Goal: Task Accomplishment & Management: Use online tool/utility

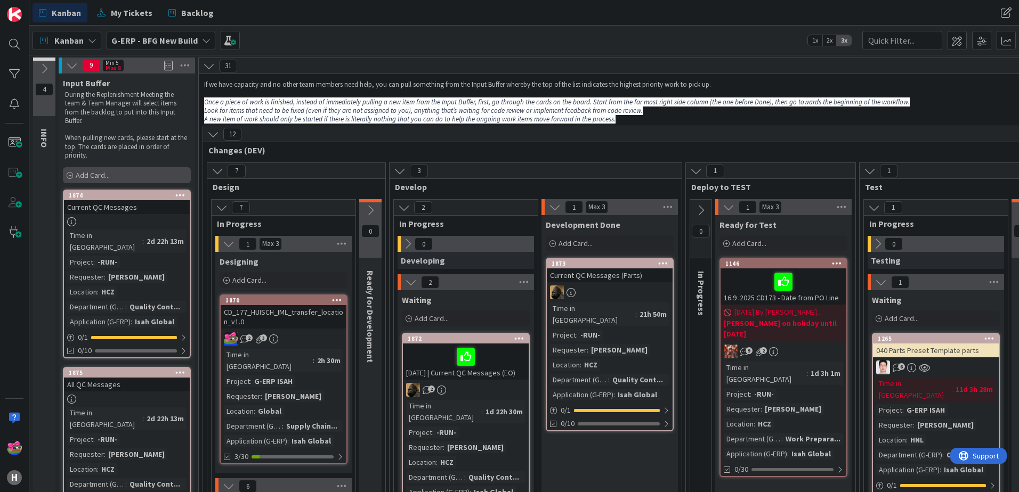
click at [108, 172] on span "Add Card..." at bounding box center [93, 176] width 34 height 10
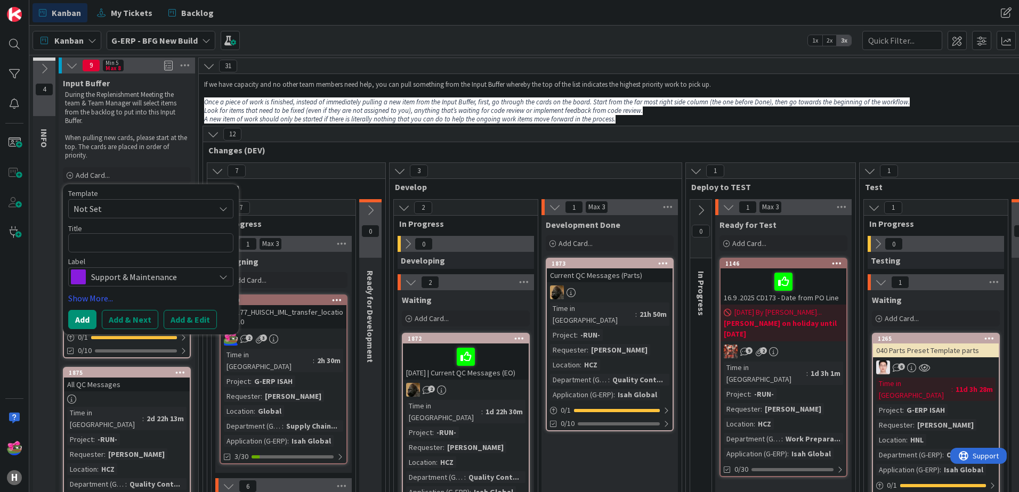
click at [141, 279] on span "Support & Maintenance" at bounding box center [150, 277] width 118 height 15
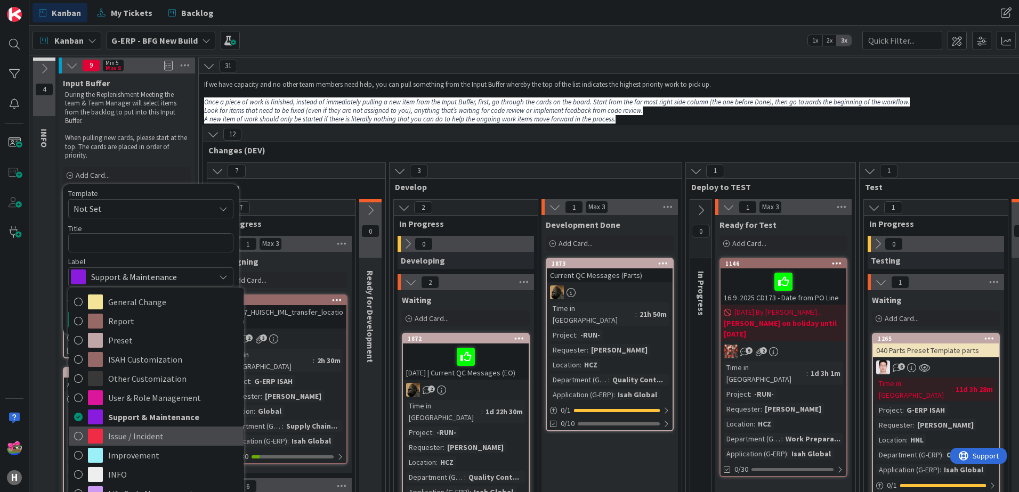
click at [76, 437] on icon at bounding box center [78, 436] width 9 height 16
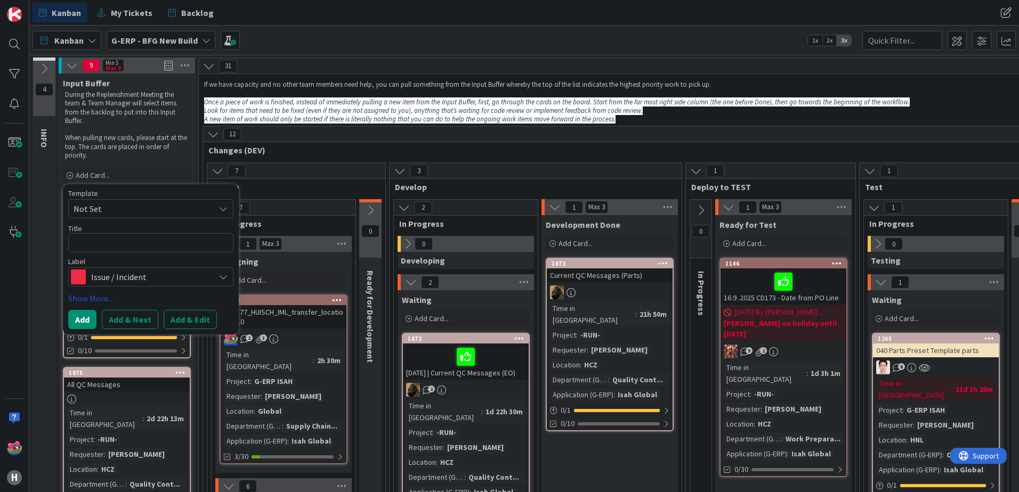
click at [89, 299] on link "Show More..." at bounding box center [150, 298] width 165 height 13
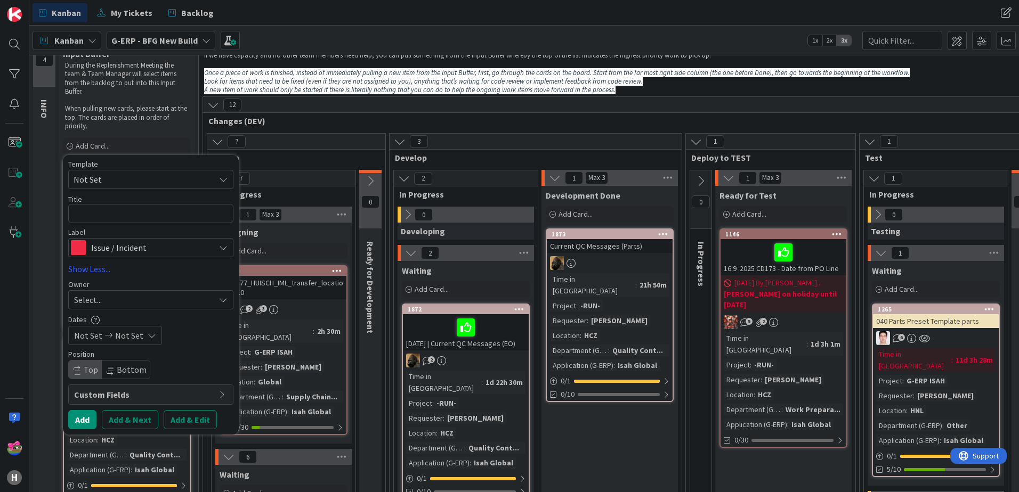
scroll to position [53, 0]
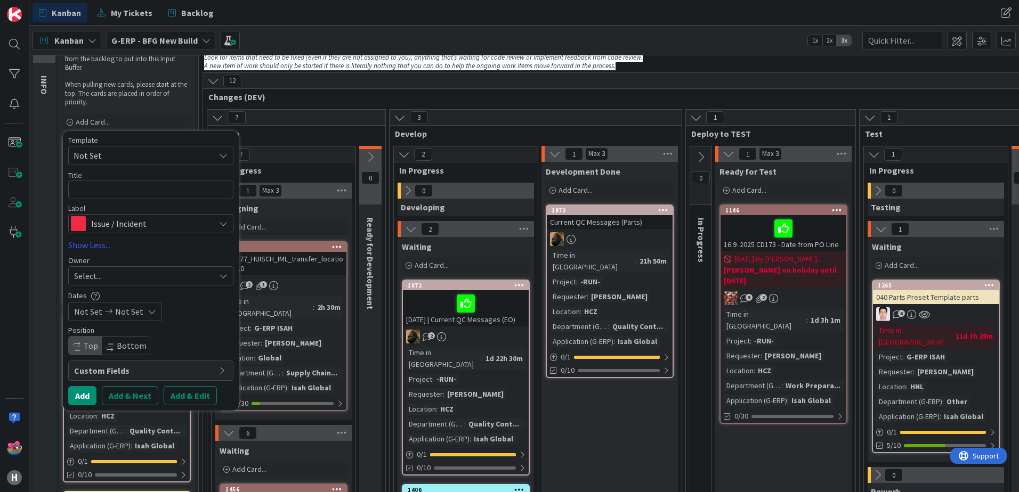
click at [125, 373] on span "Custom Fields" at bounding box center [144, 370] width 140 height 13
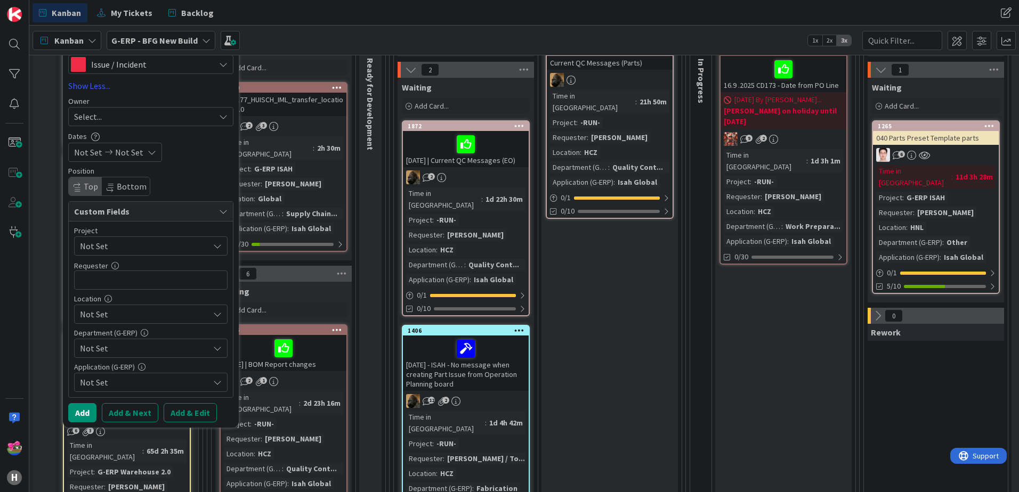
scroll to position [213, 0]
click at [109, 278] on input "text" at bounding box center [150, 279] width 153 height 19
type input "[PERSON_NAME]"
click at [124, 321] on div "Not Set" at bounding box center [150, 313] width 153 height 19
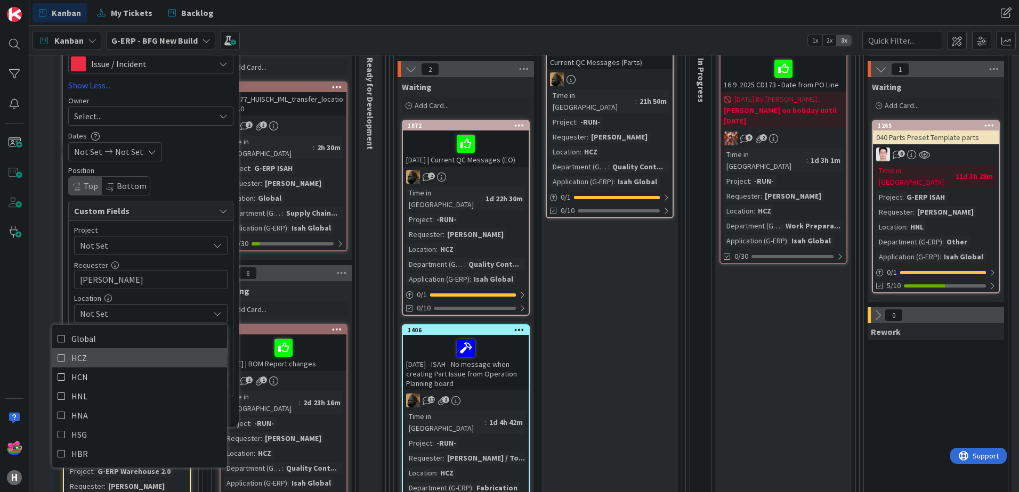
click at [66, 358] on link "HCZ" at bounding box center [139, 357] width 175 height 19
click at [151, 220] on div "Custom Fields" at bounding box center [151, 211] width 164 height 20
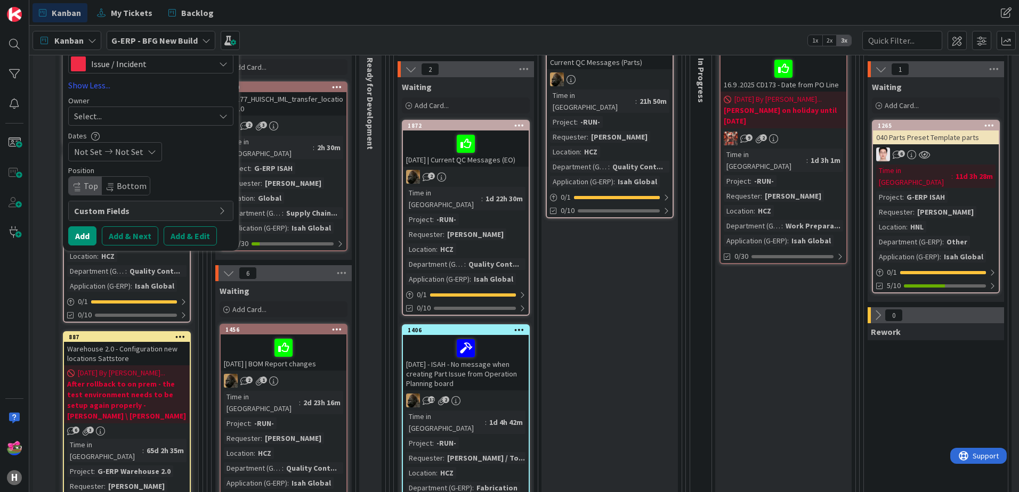
click at [136, 215] on span "Custom Fields" at bounding box center [144, 211] width 140 height 13
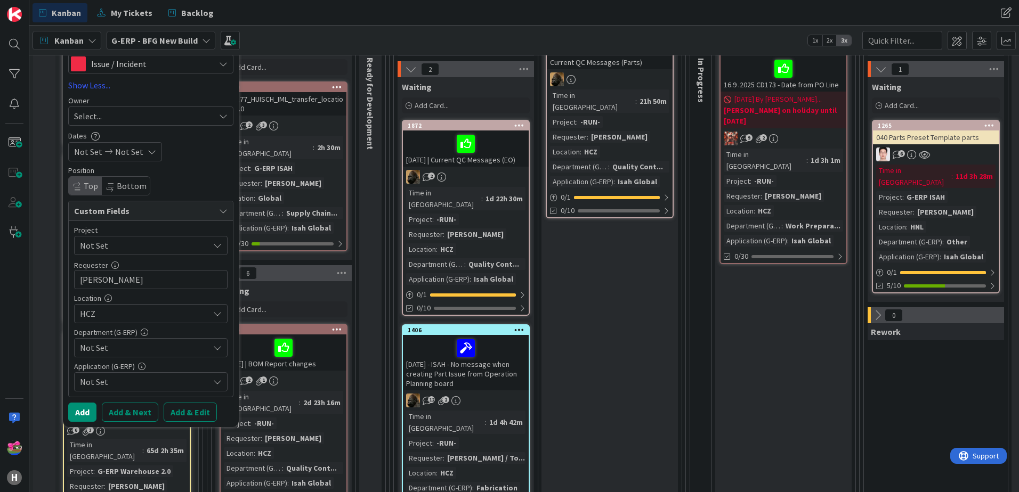
click at [124, 244] on span "Not Set" at bounding box center [142, 245] width 124 height 15
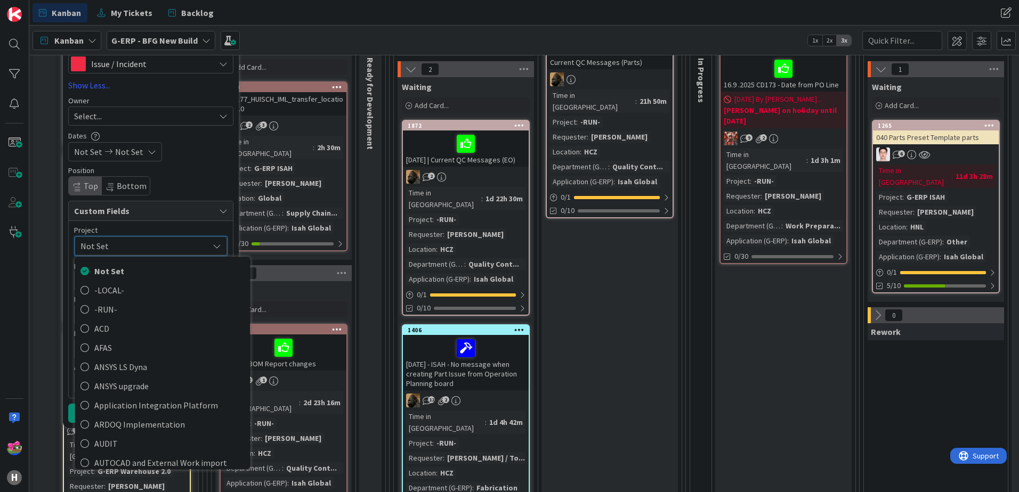
click at [124, 213] on span "Custom Fields" at bounding box center [144, 211] width 140 height 13
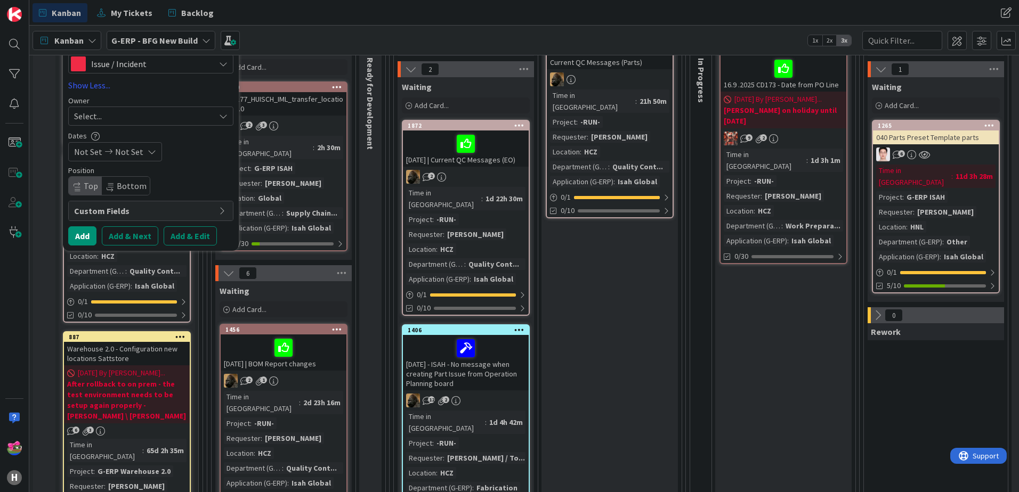
click at [112, 205] on span "Custom Fields" at bounding box center [144, 211] width 140 height 13
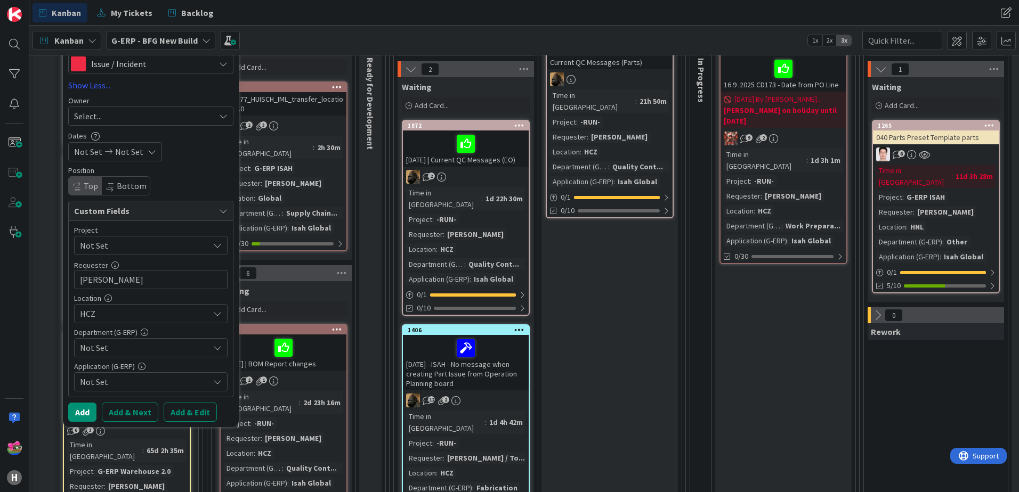
click at [119, 352] on span "Not Set" at bounding box center [144, 348] width 129 height 13
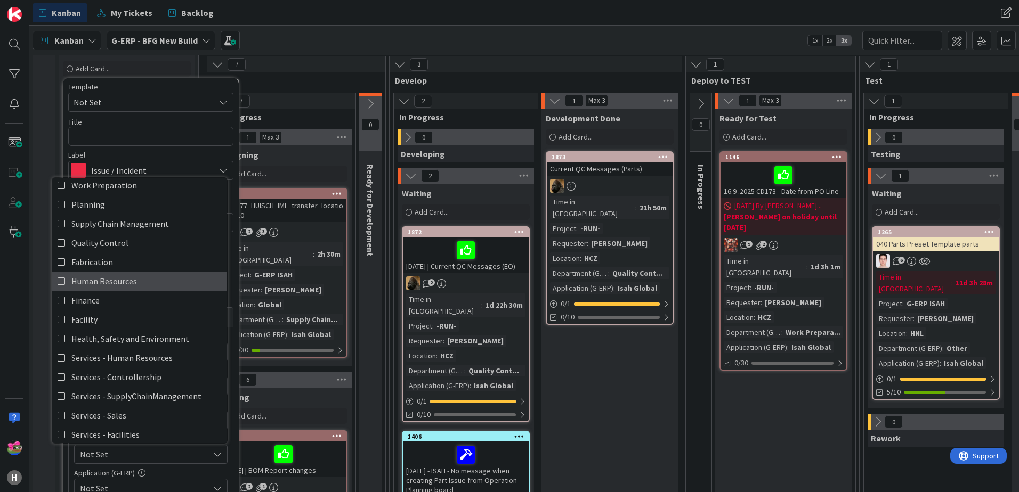
scroll to position [0, 0]
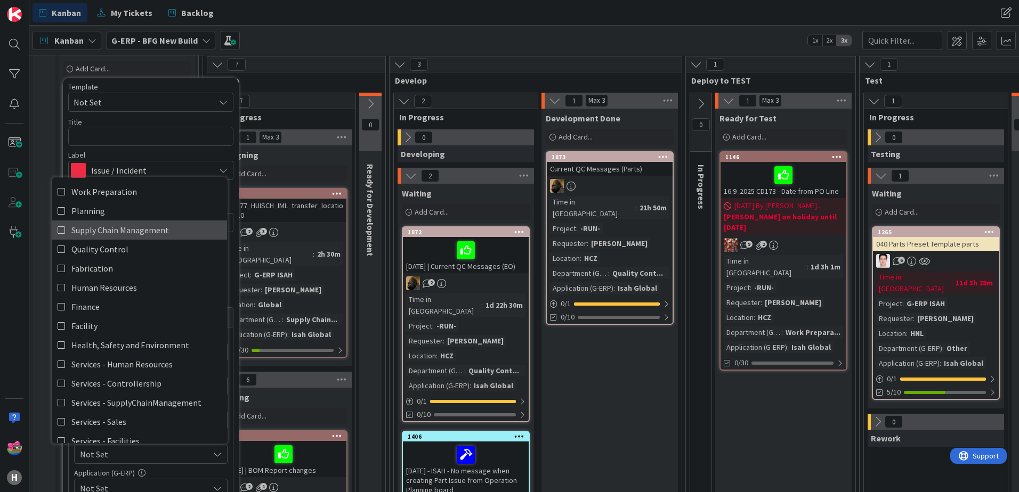
click at [86, 231] on span "Supply Chain Management" at bounding box center [120, 230] width 98 height 16
click at [183, 151] on div "Label" at bounding box center [150, 154] width 165 height 7
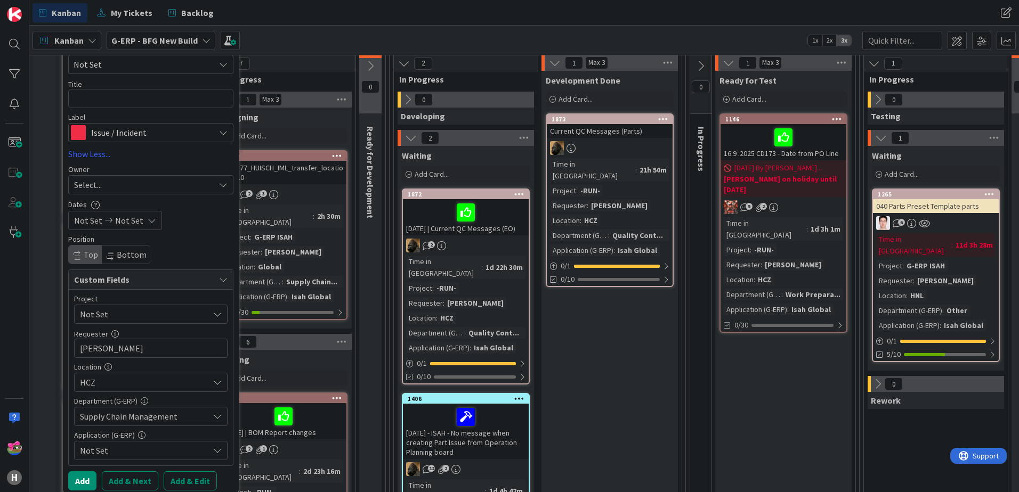
scroll to position [160, 0]
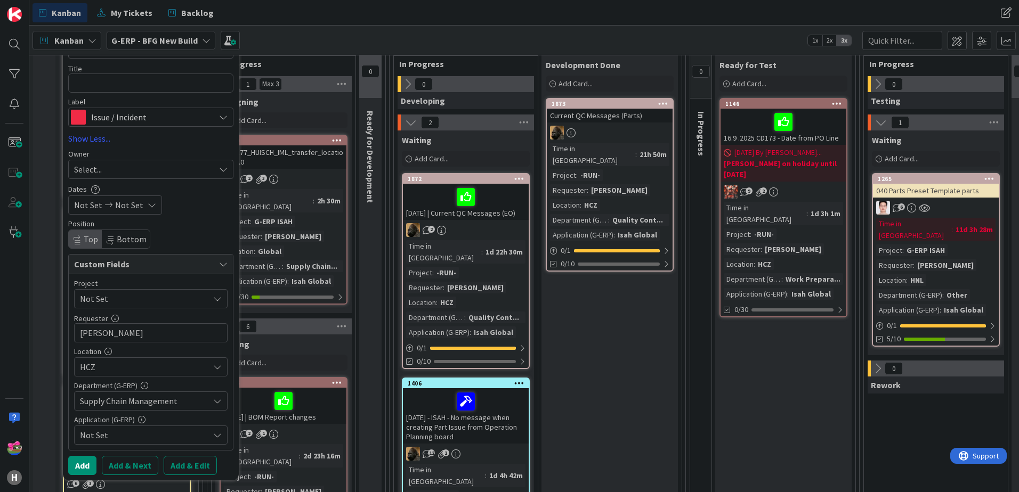
click at [139, 426] on div "Not Set" at bounding box center [150, 435] width 153 height 19
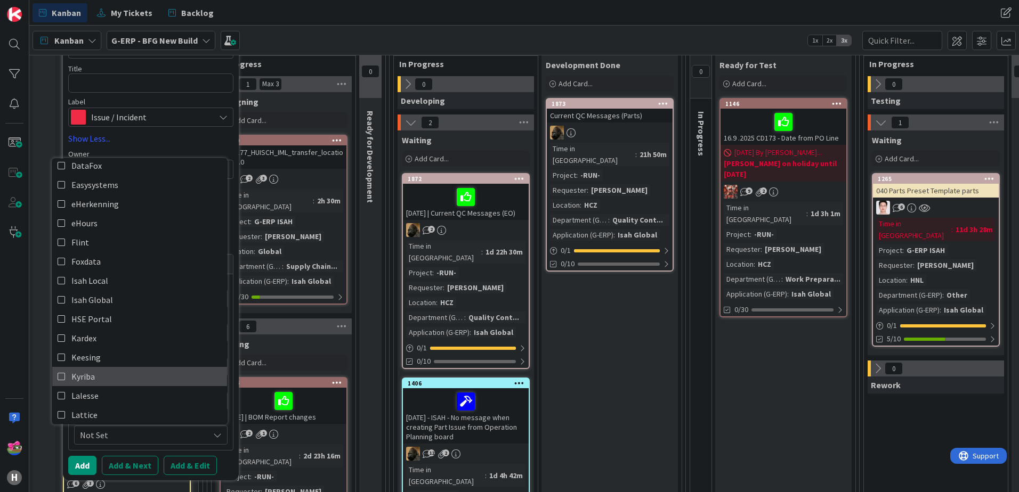
scroll to position [107, 0]
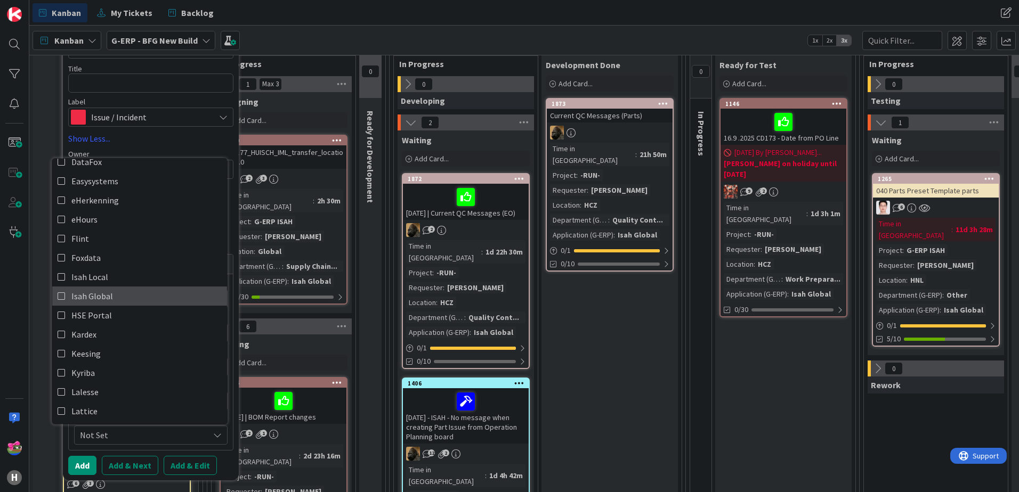
click at [57, 298] on link "Isah Global" at bounding box center [139, 296] width 175 height 19
click at [165, 100] on div "Label" at bounding box center [150, 101] width 165 height 7
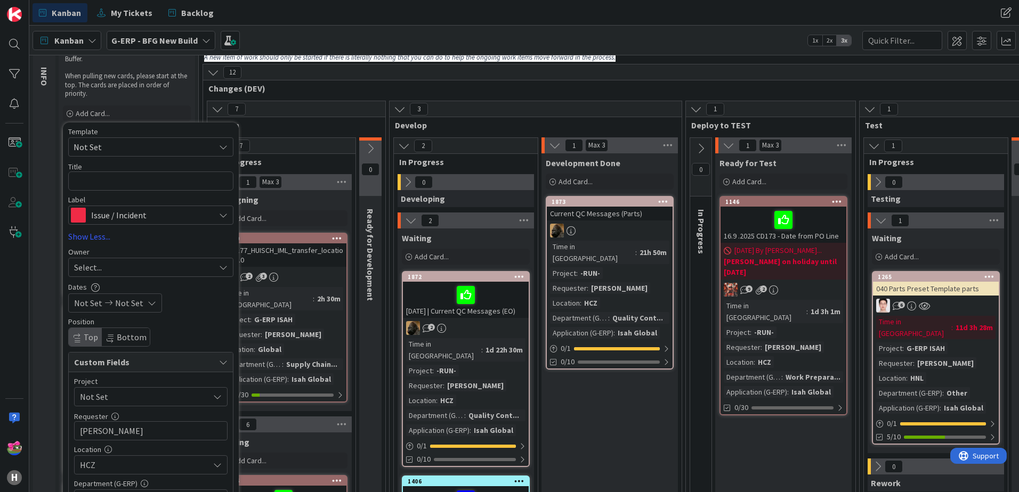
scroll to position [53, 0]
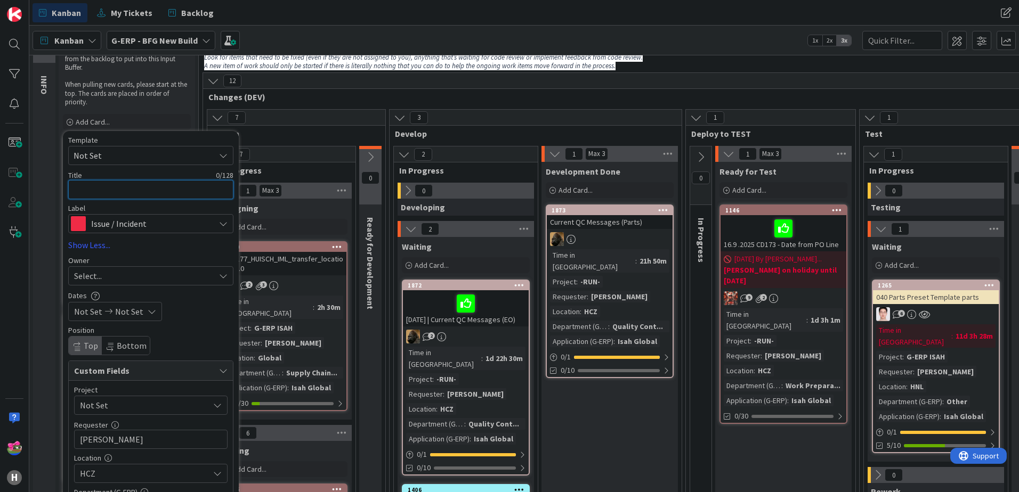
click at [85, 194] on textarea at bounding box center [150, 189] width 165 height 19
type textarea "x"
type textarea "I"
type textarea "x"
type textarea "Is"
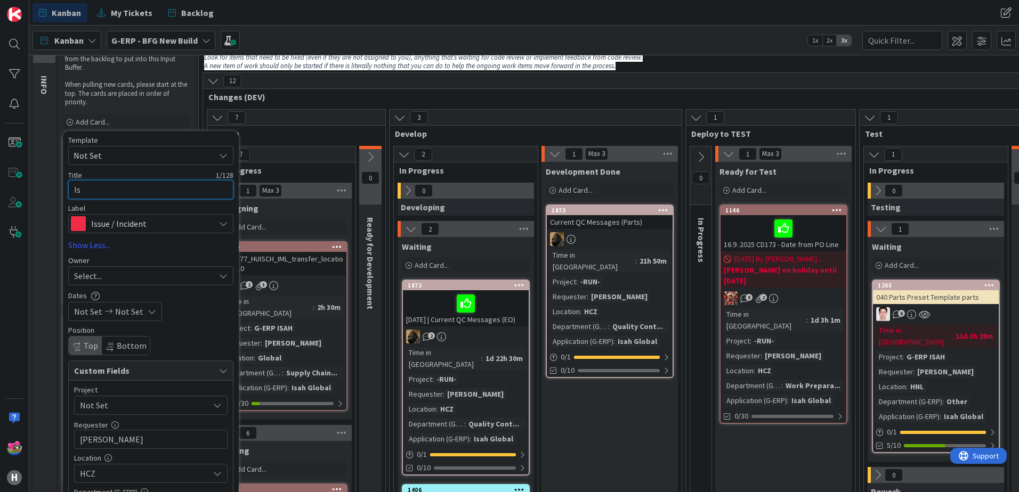
type textarea "x"
type textarea "Isa"
type textarea "x"
type textarea "I"
type textarea "x"
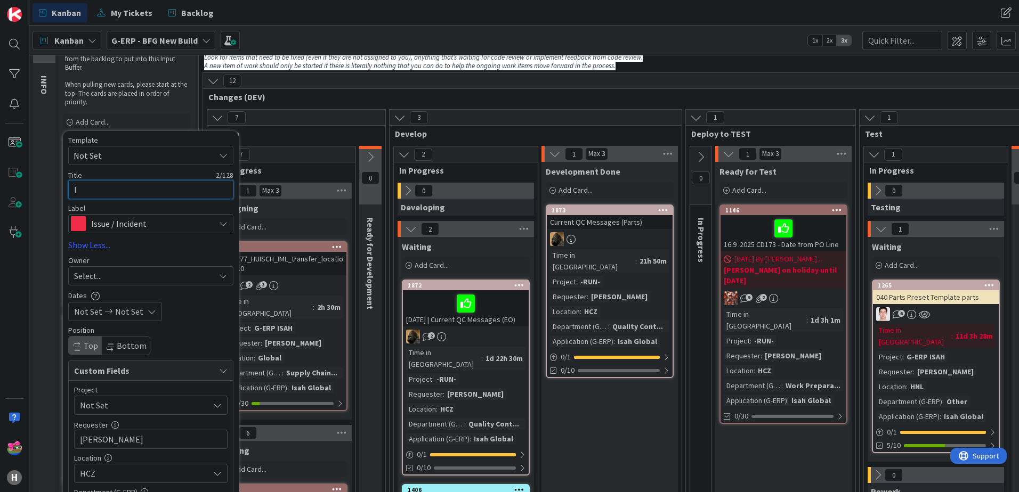
type textarea "IS"
type textarea "x"
type textarea "ISA"
type textarea "x"
type textarea "ISAH"
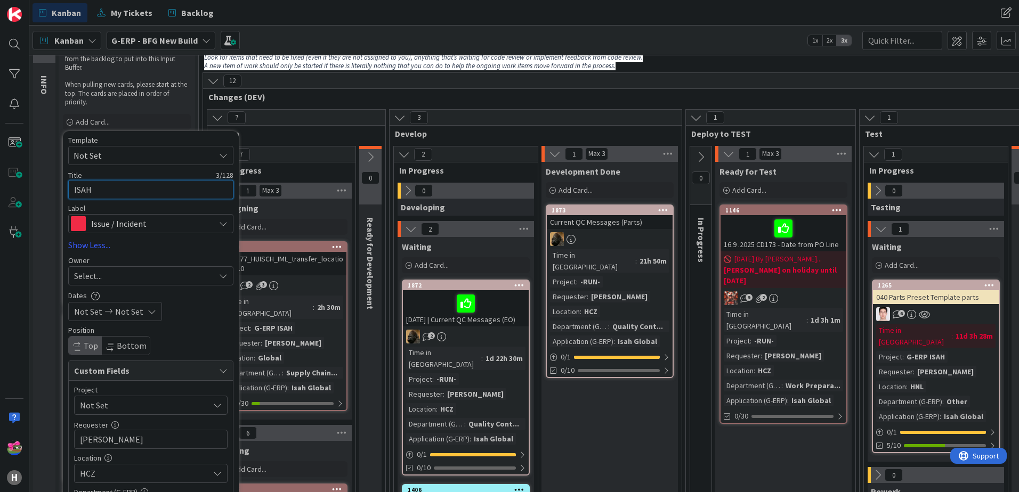
type textarea "x"
type textarea "ISAH"
type textarea "x"
type textarea "ISAH be"
type textarea "x"
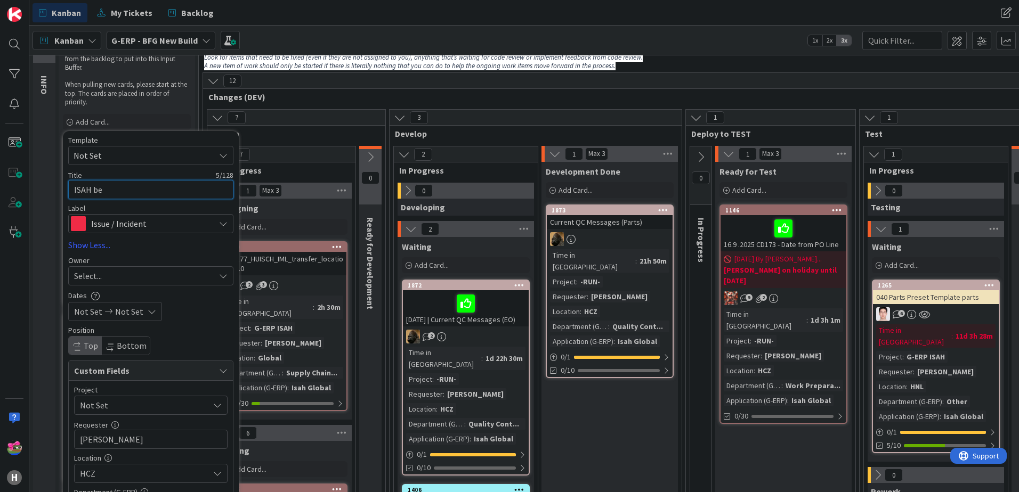
type textarea "ISAH bei"
type textarea "x"
type textarea "[PERSON_NAME]"
type textarea "x"
type textarea "ISAH being"
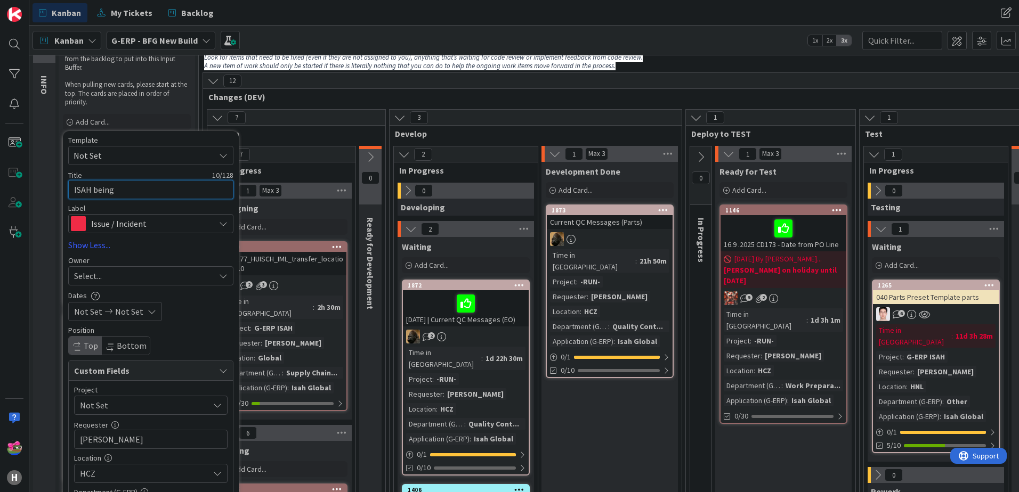
type textarea "x"
type textarea "ISAH being"
type textarea "x"
type textarea "ISAH being s"
type textarea "x"
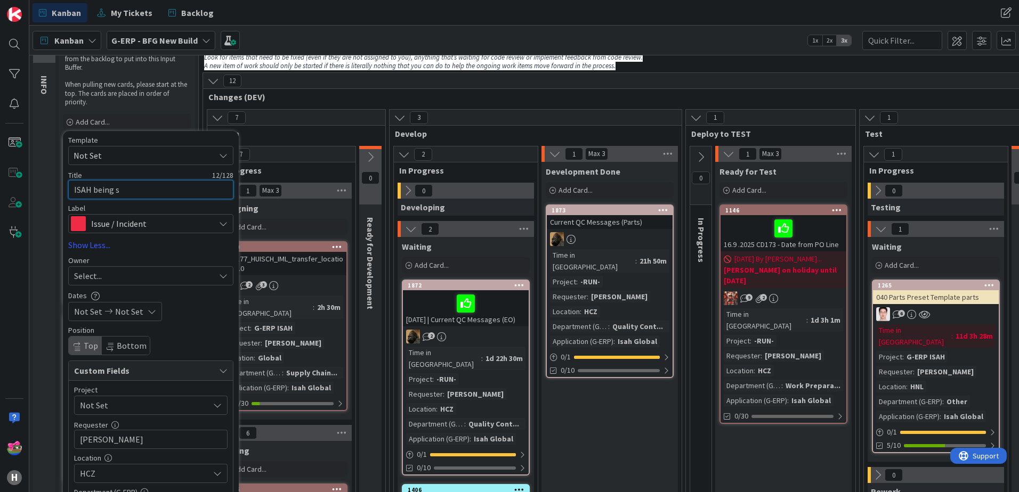
type textarea "ISAH being sl"
type textarea "x"
type textarea "ISAH being slow"
type textarea "x"
type textarea "ISAH being slow"
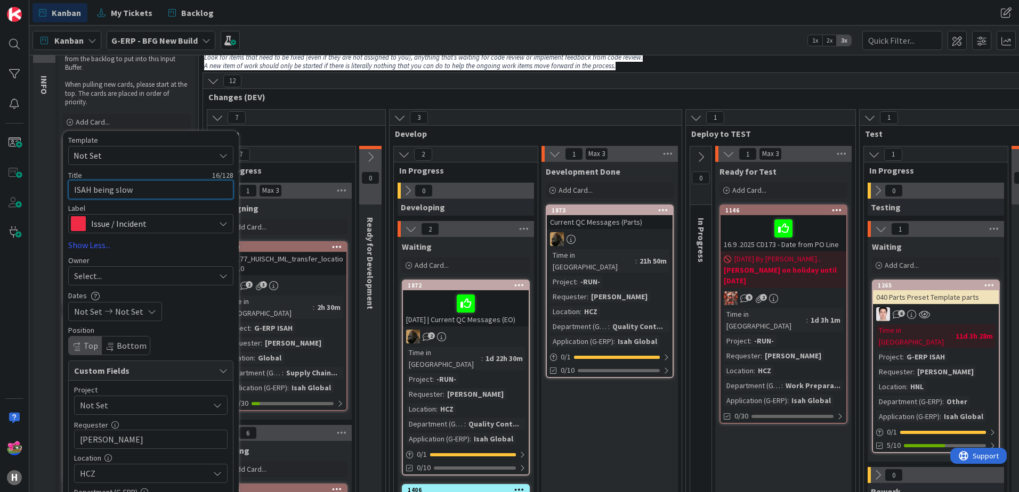
type textarea "x"
type textarea "ISAH being slow w"
type textarea "x"
type textarea "ISAH being slow wh"
type textarea "x"
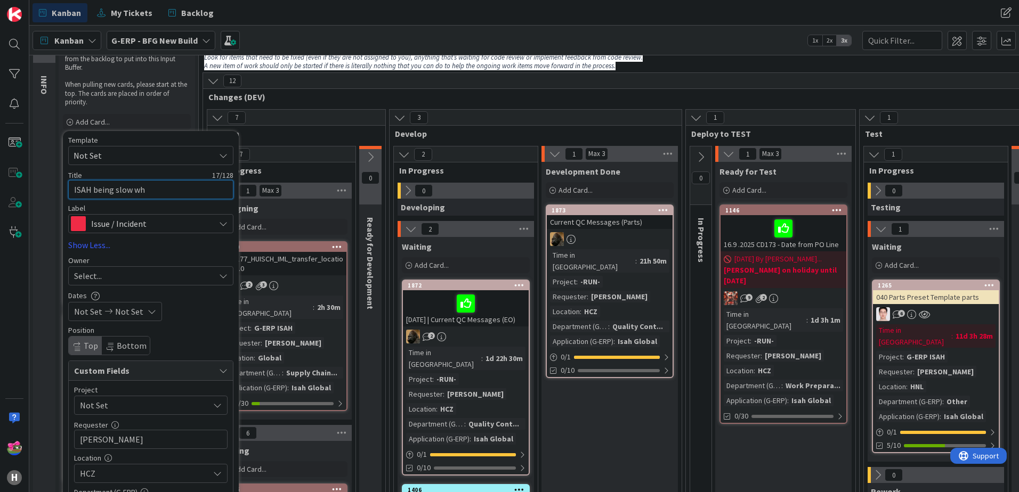
type textarea "ISAH being slow whe"
type textarea "x"
type textarea "ISAH being slow when"
type textarea "x"
type textarea "ISAH being slow when"
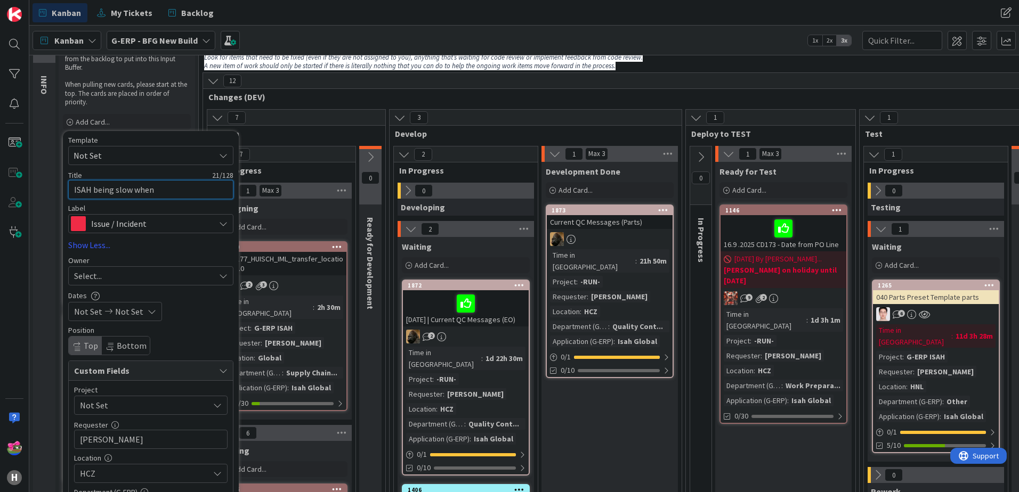
type textarea "x"
type textarea "ISAH being slow when s"
type textarea "x"
type textarea "ISAH being slow when sa"
type textarea "x"
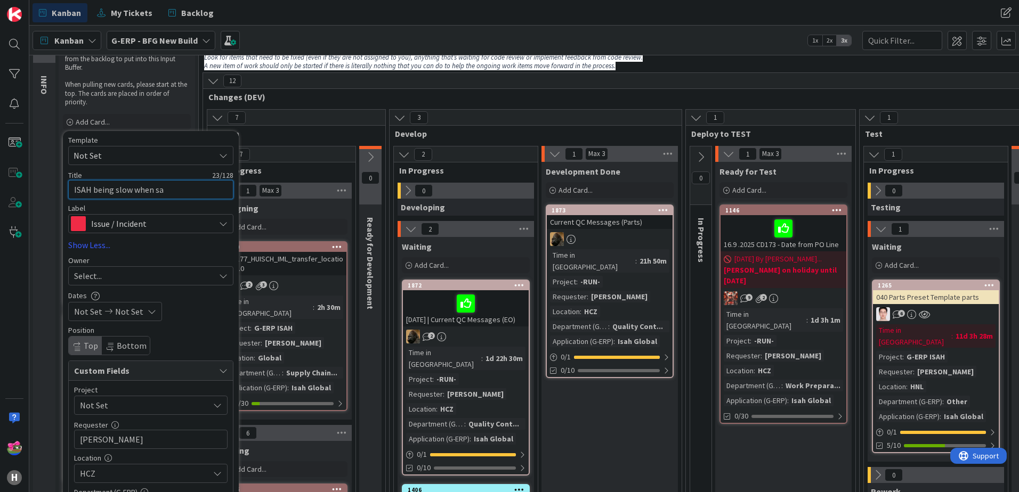
type textarea "ISAH being slow when sav"
type textarea "x"
type textarea "ISAH being slow when savi"
type textarea "x"
type textarea "ISAH being slow when savin"
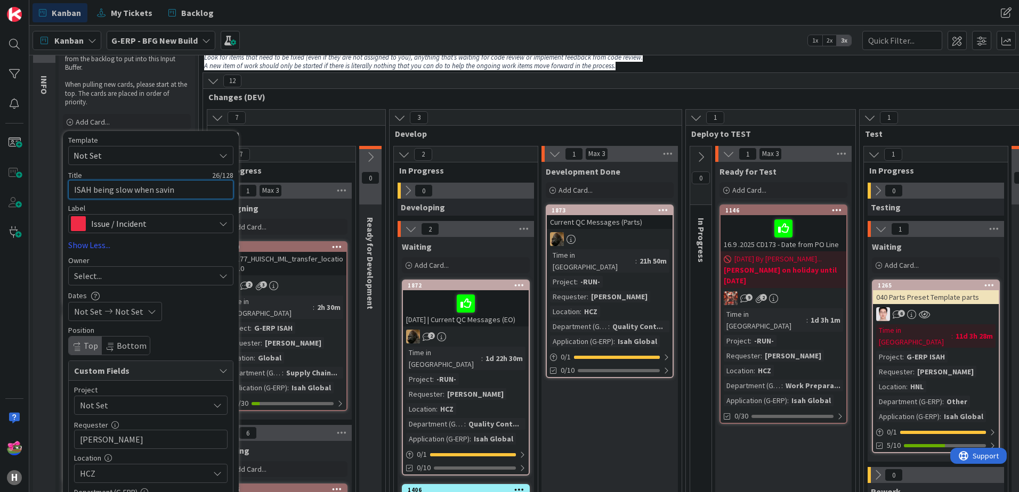
type textarea "x"
type textarea "ISAH being slow when saving"
type textarea "x"
type textarea "ISAH being slow when saving"
type textarea "x"
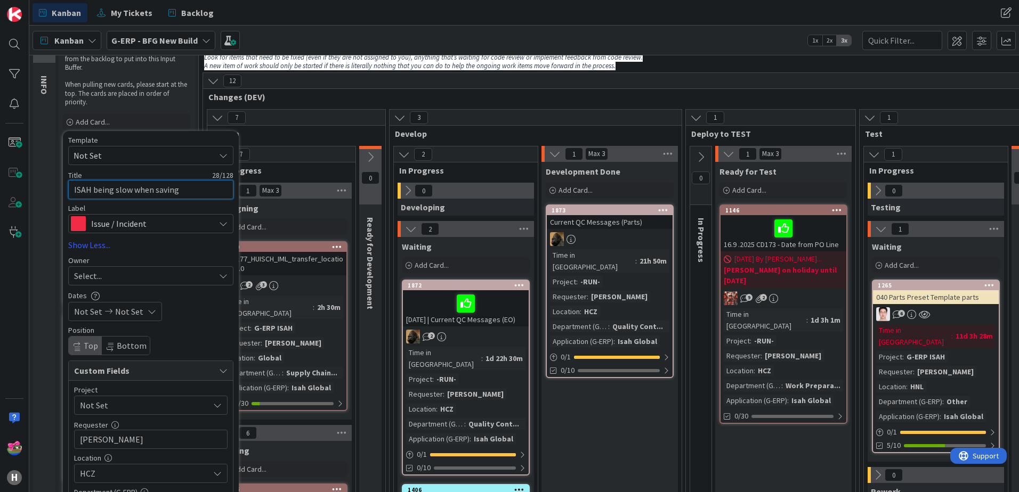
type textarea "ISAH being slow when saving w"
type textarea "x"
type textarea "ISAH being slow when saving wo"
type textarea "x"
type textarea "ISAH being slow when saving wor"
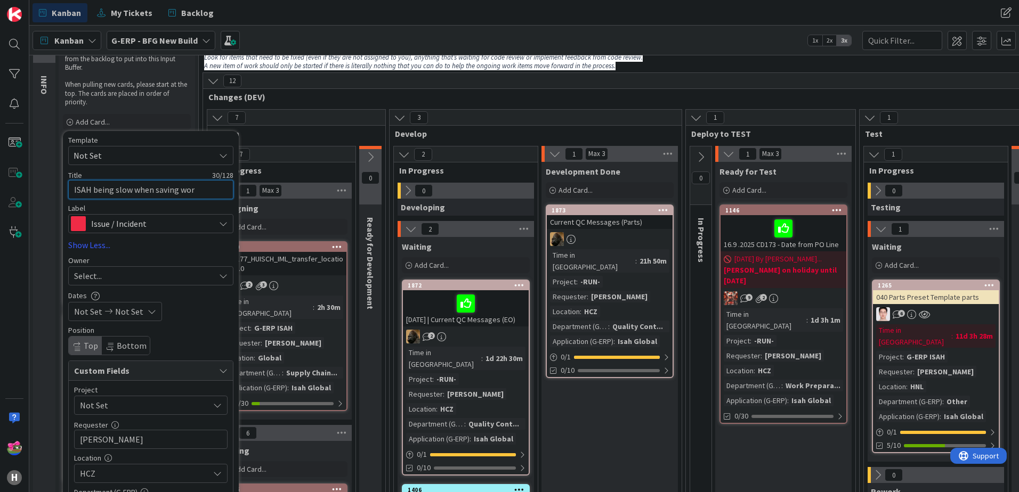
type textarea "x"
type textarea "ISAH being slow when saving work"
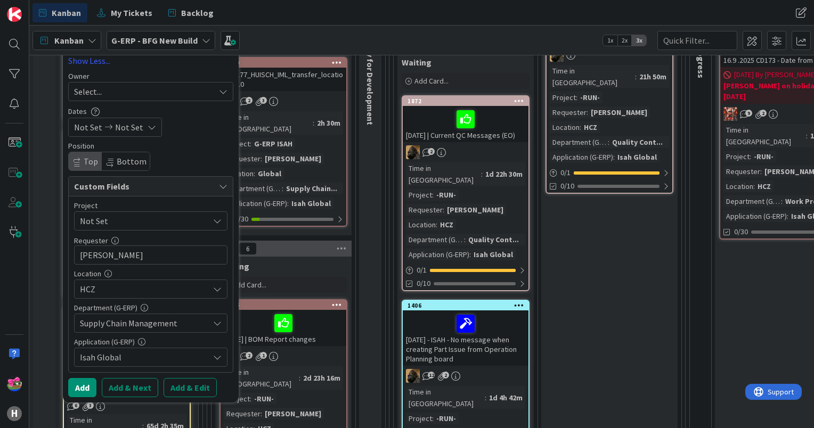
scroll to position [320, 0]
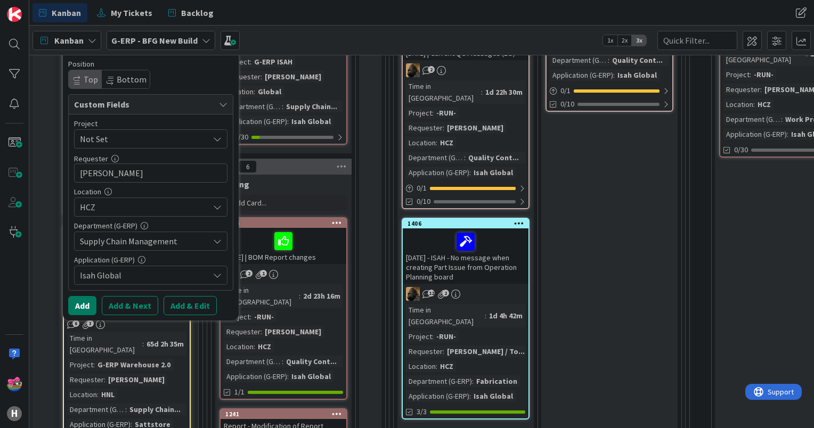
click at [89, 303] on button "Add" at bounding box center [82, 305] width 28 height 19
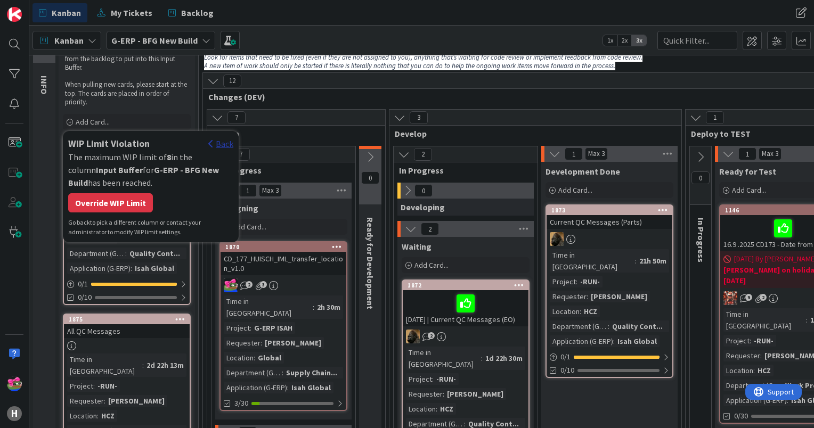
scroll to position [0, 0]
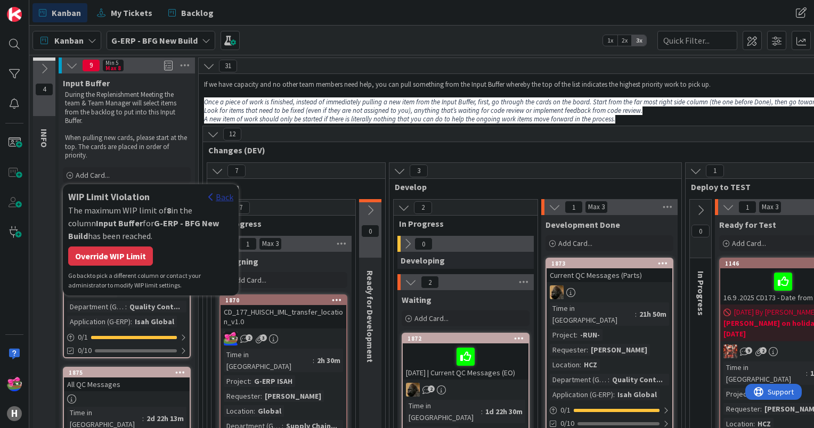
click at [220, 197] on div "Back" at bounding box center [220, 197] width 25 height 13
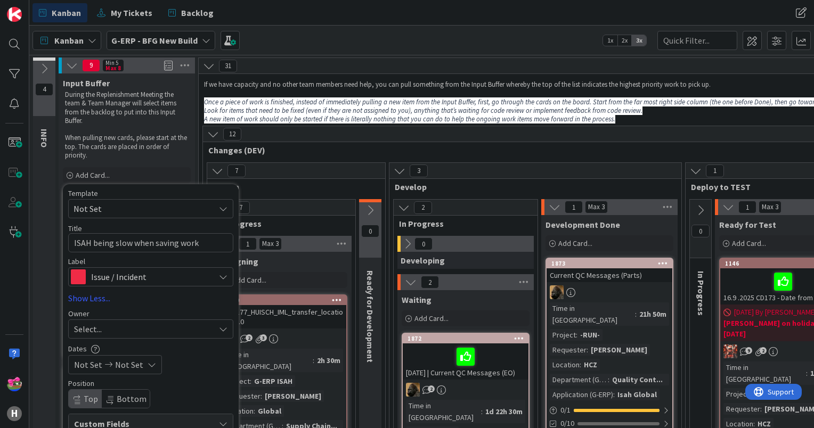
click at [311, 21] on div "Kanban My Tickets Backlog" at bounding box center [267, 12] width 468 height 19
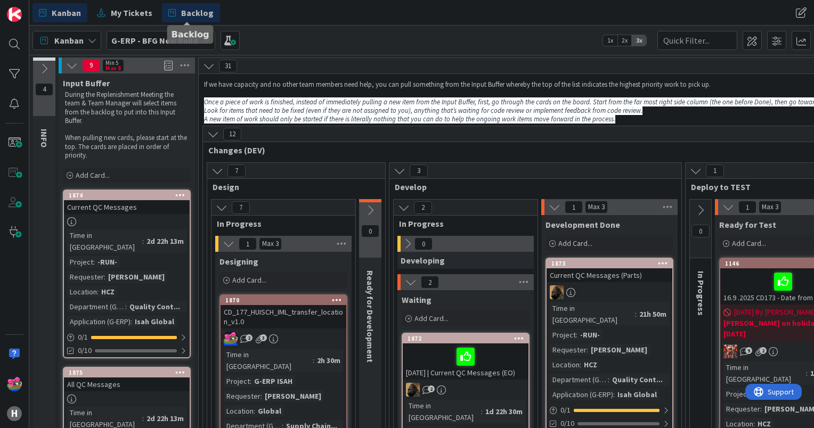
click at [168, 14] on icon at bounding box center [171, 13] width 7 height 14
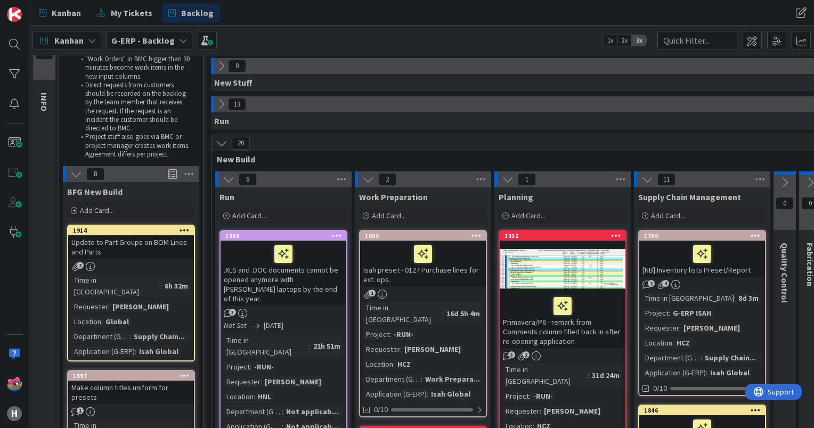
scroll to position [107, 0]
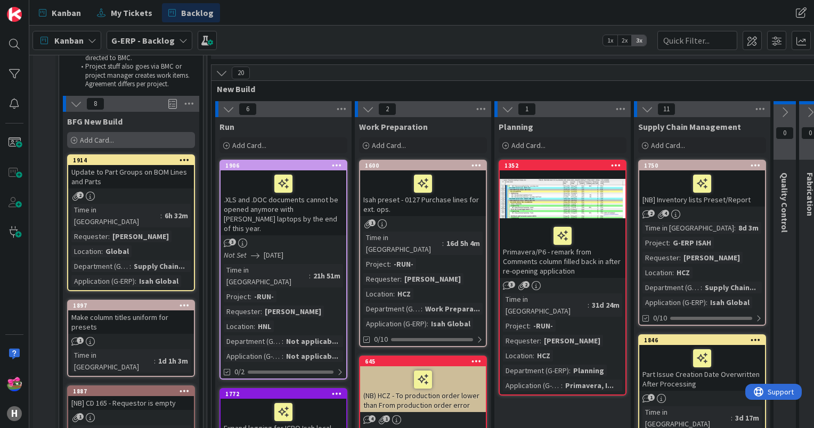
click at [127, 141] on div "Add Card..." at bounding box center [131, 140] width 128 height 16
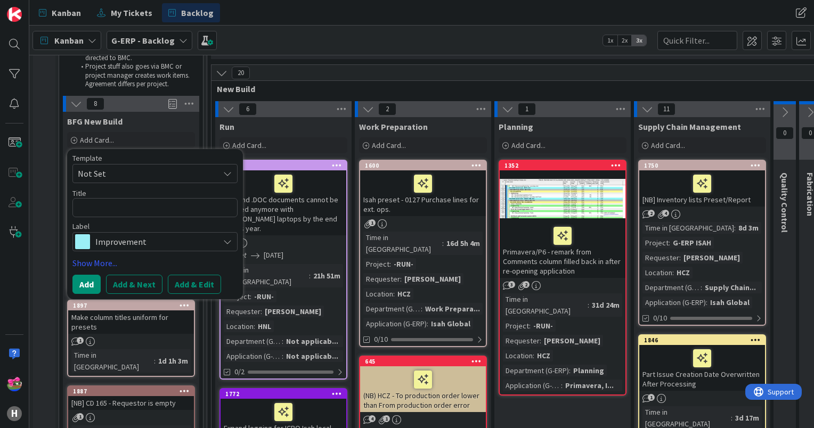
click at [136, 178] on span "Not Set" at bounding box center [144, 174] width 133 height 14
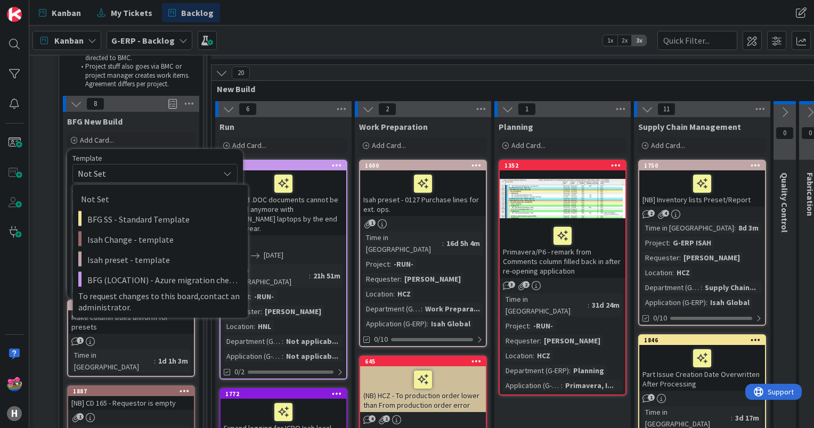
click at [144, 160] on div "Template" at bounding box center [154, 158] width 165 height 7
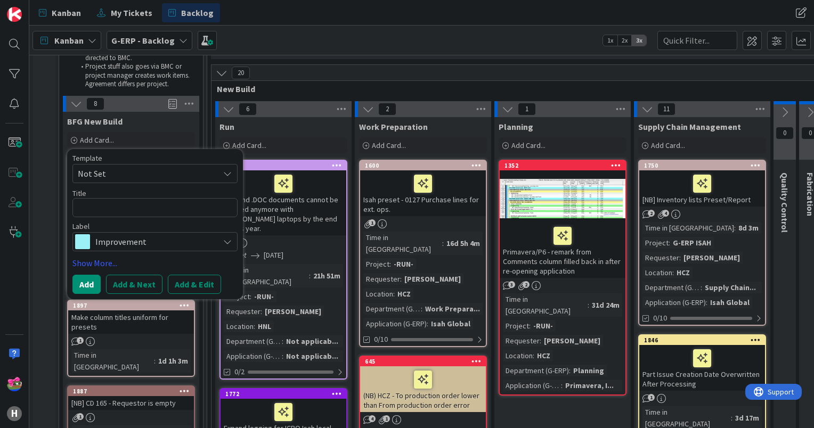
click at [115, 246] on span "Improvement" at bounding box center [154, 241] width 118 height 15
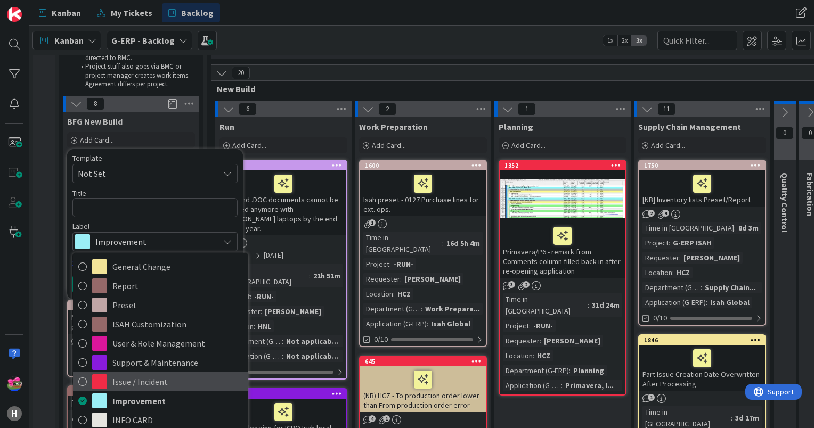
click at [83, 377] on icon at bounding box center [82, 382] width 9 height 16
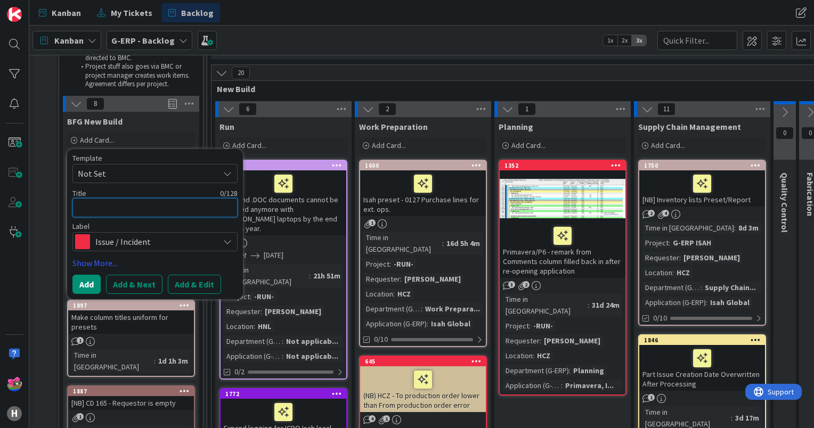
click at [109, 214] on textarea at bounding box center [154, 207] width 165 height 19
type textarea "x"
type textarea "I"
type textarea "x"
type textarea "IS"
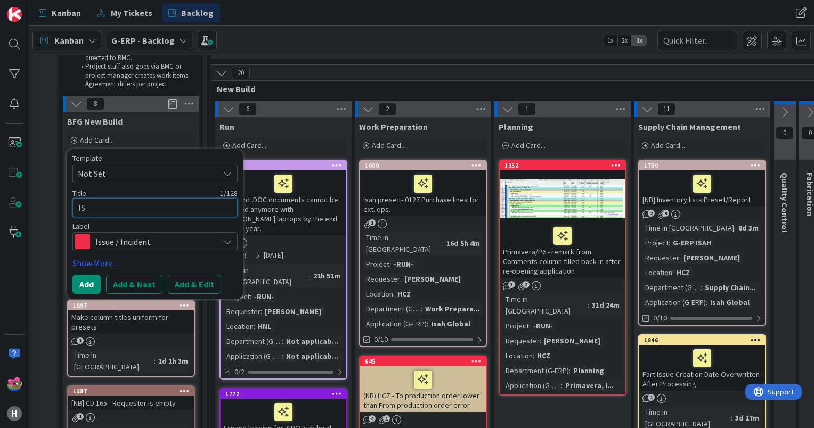
type textarea "x"
type textarea "ISA"
type textarea "x"
type textarea "ISAH"
type textarea "x"
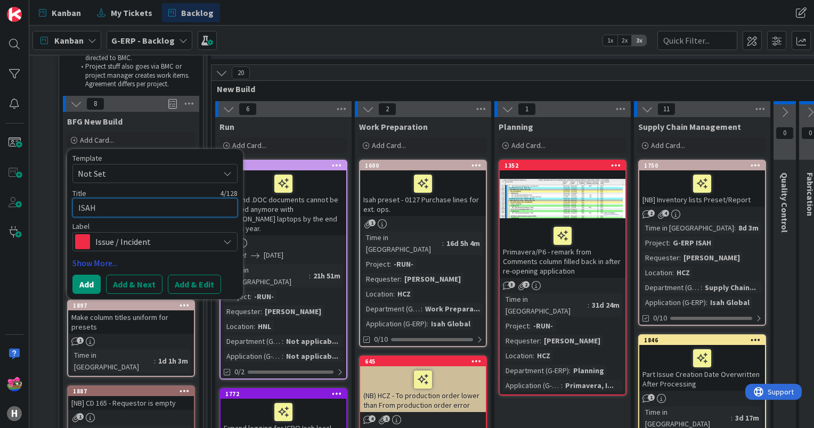
type textarea "ISAH"
type textarea "x"
type textarea "ISAH be"
type textarea "x"
type textarea "ISAH bei"
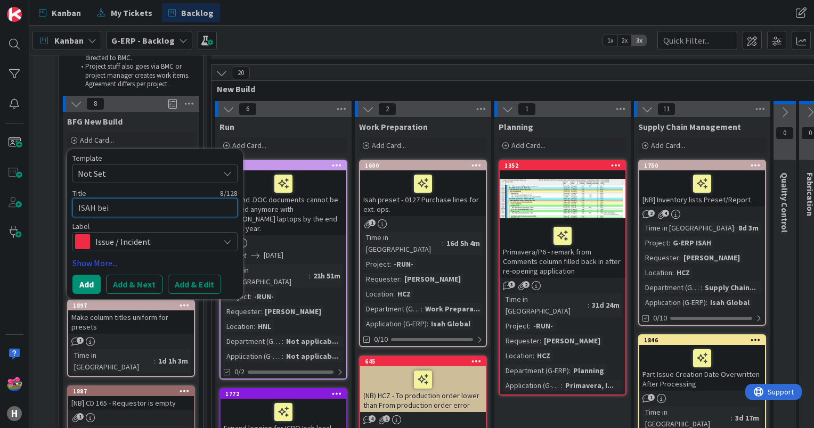
type textarea "x"
type textarea "ISAH being"
type textarea "x"
type textarea "ISAH being s"
type textarea "x"
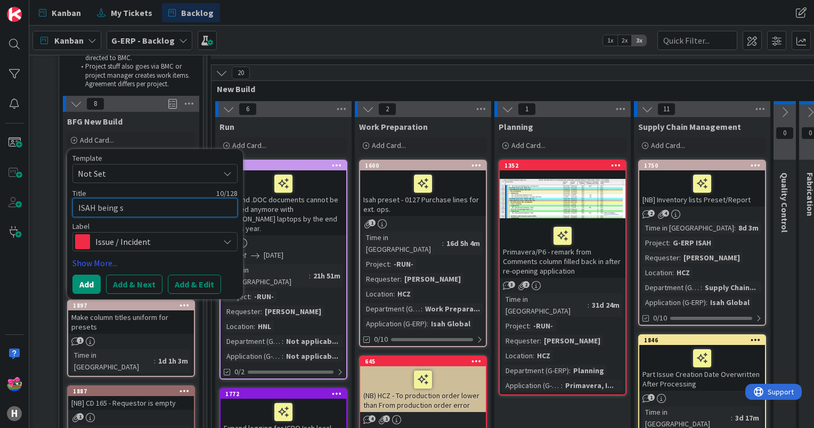
type textarea "ISAH being sl"
type textarea "x"
type textarea "ISAH being slow"
type textarea "x"
type textarea "ISAH being slow"
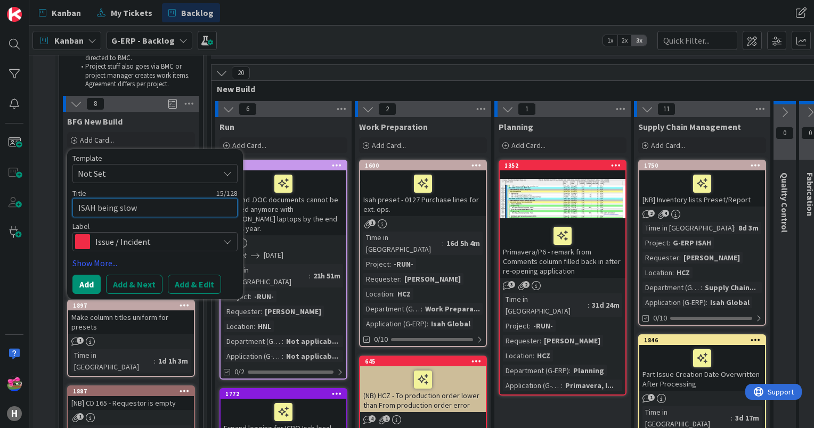
type textarea "x"
type textarea "ISAH being slow w"
type textarea "x"
type textarea "ISAH being slow wh"
type textarea "x"
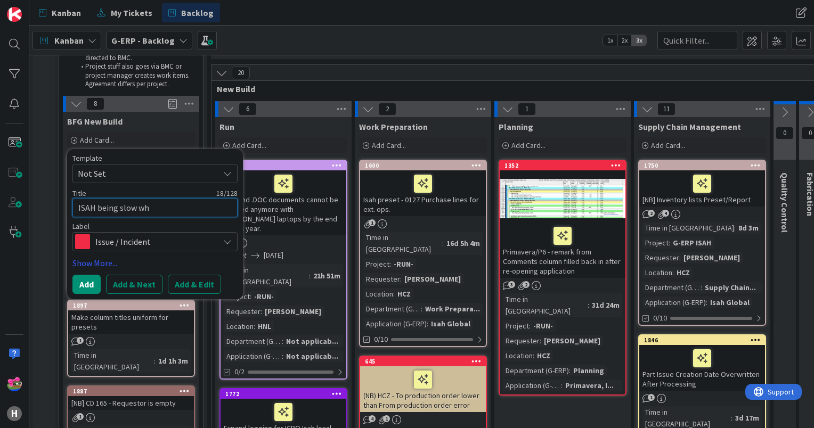
type textarea "ISAH being slow whn"
type textarea "x"
type textarea "ISAH being slow wh"
type textarea "x"
type textarea "ISAH being slow when"
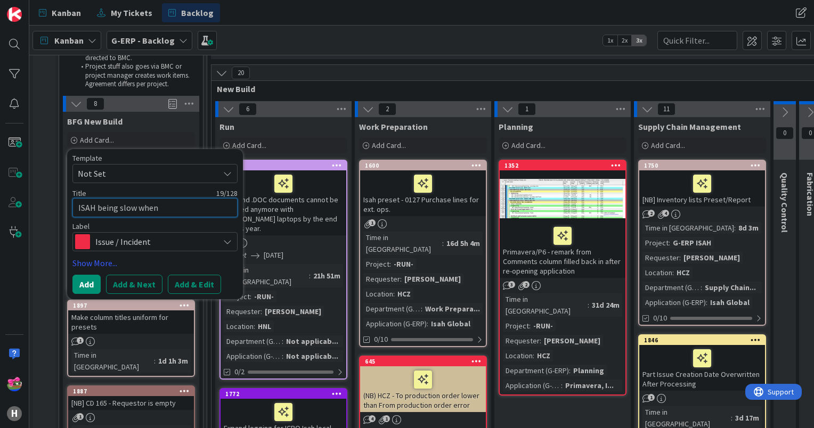
type textarea "x"
type textarea "ISAH being slow whenb"
type textarea "x"
type textarea "ISAH being slow whenb"
type textarea "x"
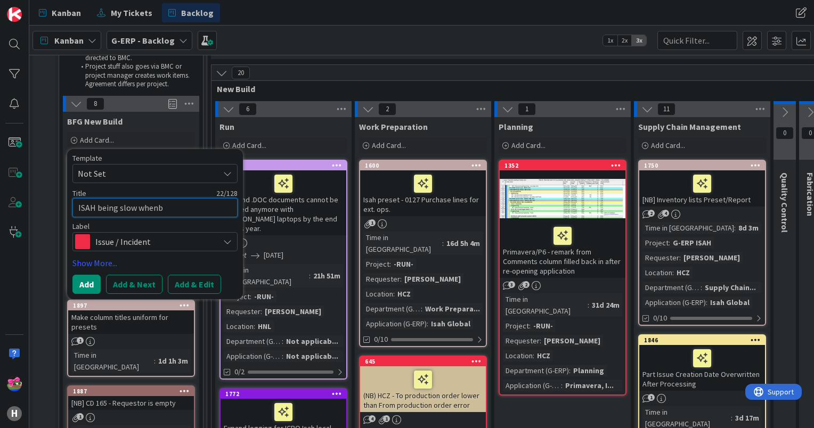
type textarea "ISAH being slow whenb"
type textarea "x"
type textarea "ISAH being slow when"
type textarea "x"
type textarea "ISAH being slow when"
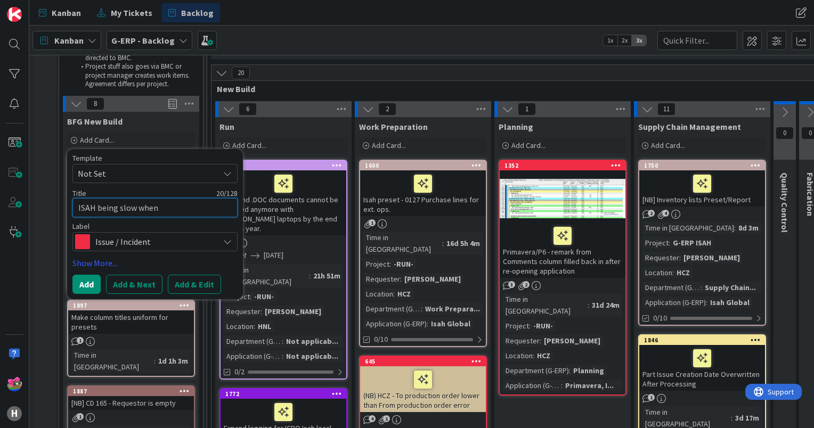
type textarea "x"
type textarea "ISAH being slow when s"
type textarea "x"
type textarea "ISAH being slow when sa"
type textarea "x"
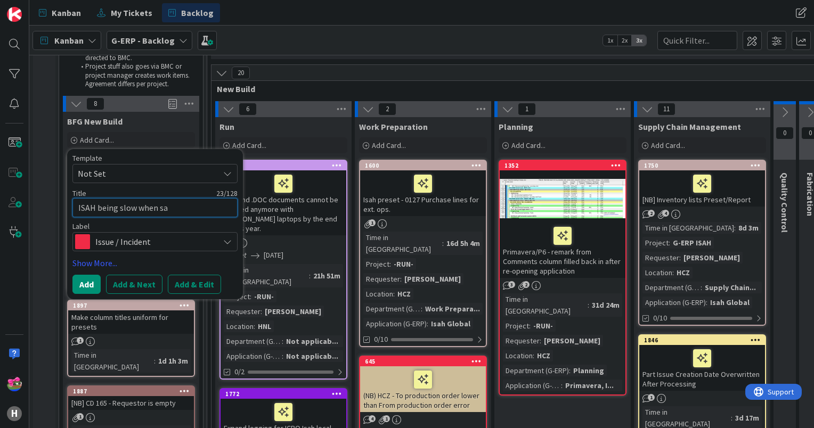
type textarea "ISAH being slow when sav"
type textarea "x"
type textarea "ISAH being slow when savi"
type textarea "x"
type textarea "ISAH being slow when saving"
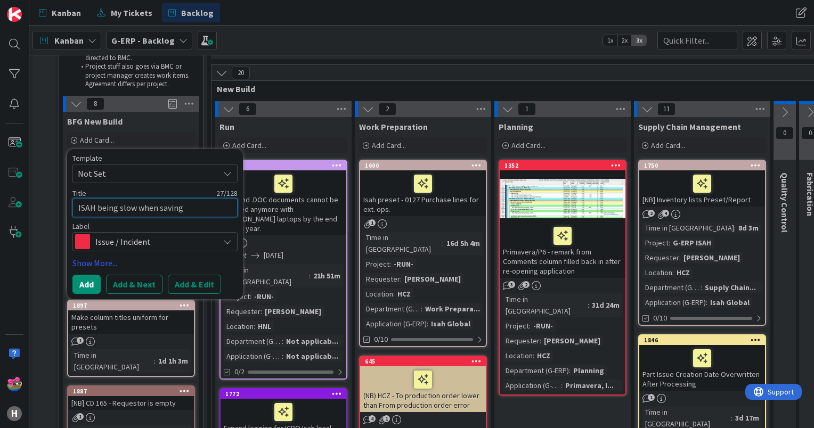
type textarea "x"
type textarea "ISAH being slow when saving"
type textarea "x"
type textarea "ISAH being slow when saving i"
type textarea "x"
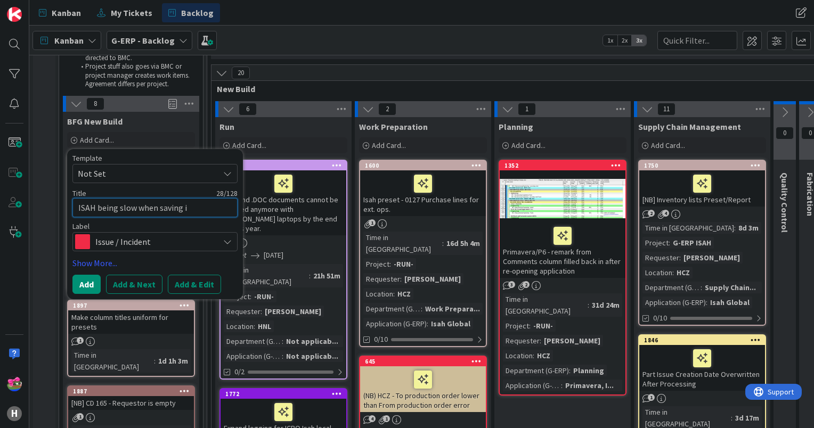
type textarea "ISAH being slow when saving it"
type textarea "x"
type textarea "ISAH being slow when saving ite"
type textarea "x"
type textarea "ISAH being slow when saving item"
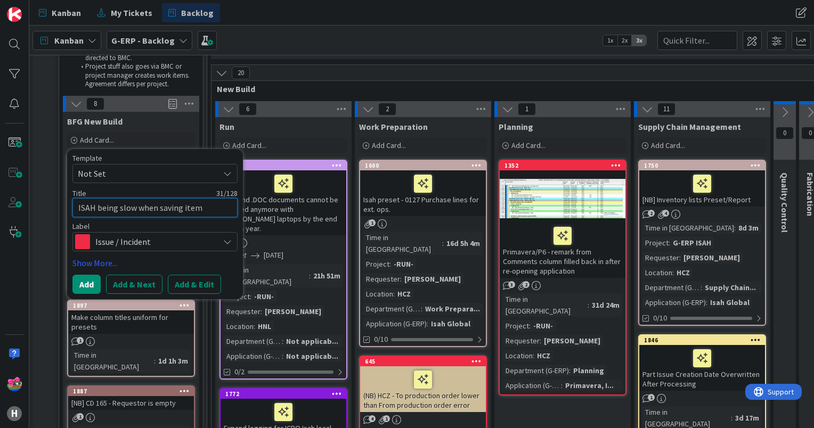
type textarea "x"
type textarea "ISAH being slow when saving items"
click at [93, 262] on link "Show More..." at bounding box center [154, 263] width 165 height 13
type textarea "x"
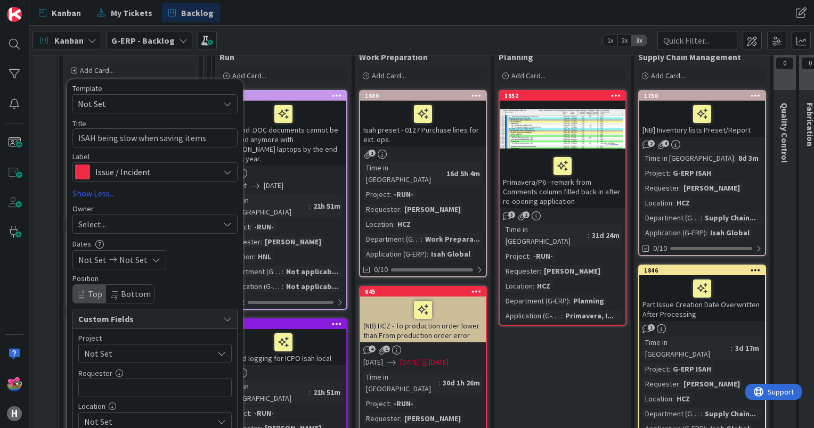
scroll to position [320, 0]
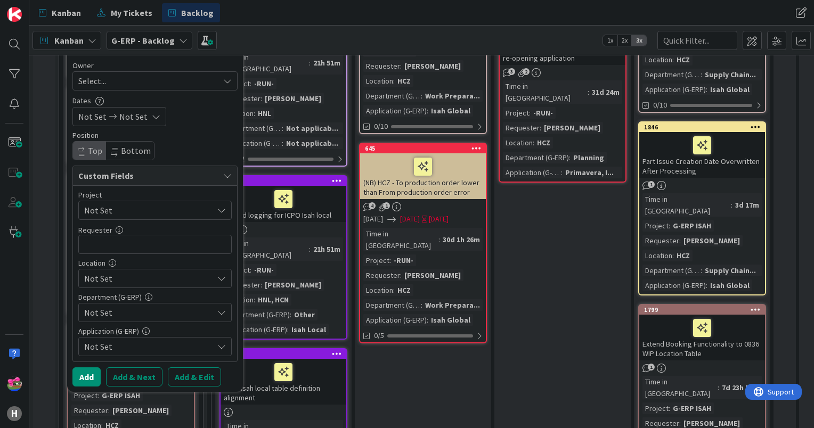
click at [134, 204] on span "Not Set" at bounding box center [146, 210] width 124 height 15
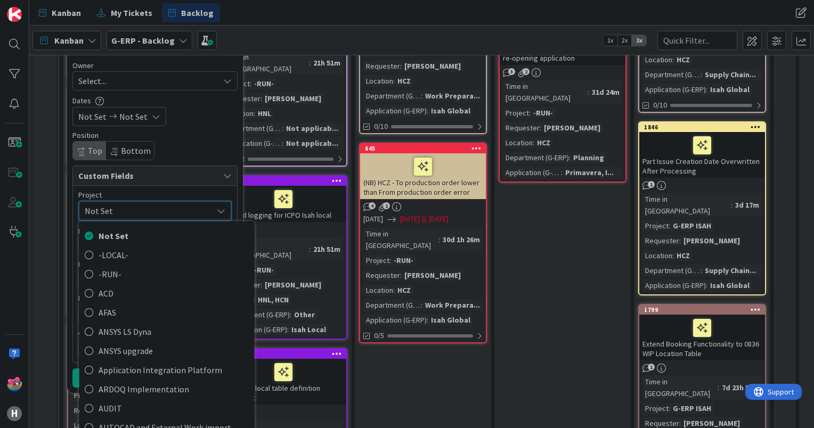
click at [134, 204] on span "Not Set" at bounding box center [146, 211] width 123 height 15
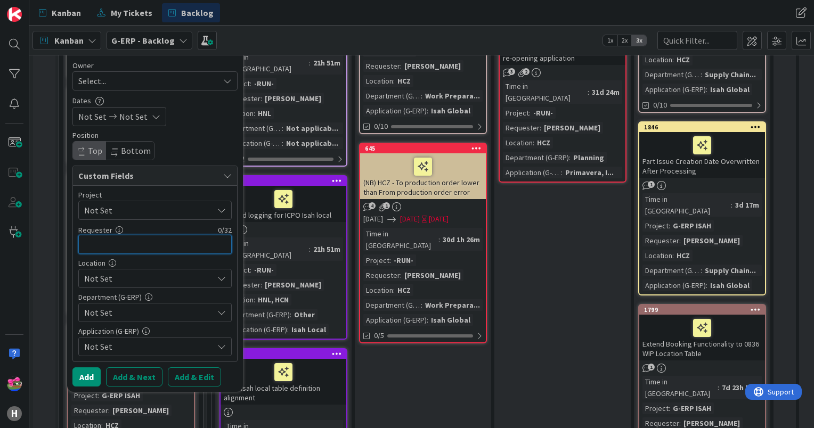
click at [127, 242] on input "text" at bounding box center [154, 244] width 153 height 19
type input "[PERSON_NAME]"
type textarea "x"
type input "[PERSON_NAME]"
click at [142, 276] on span "Not Set" at bounding box center [148, 278] width 129 height 13
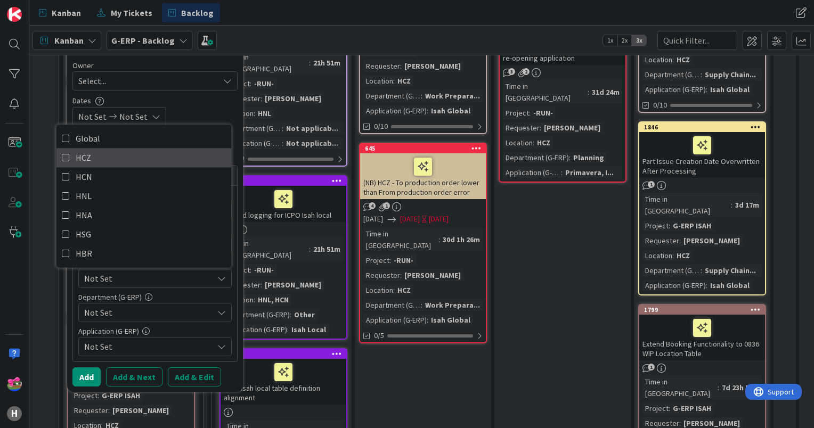
click at [66, 161] on icon at bounding box center [66, 158] width 9 height 16
click at [304, 36] on div "Kanban G-ERP - Backlog 1x 2x 3x" at bounding box center [421, 40] width 785 height 29
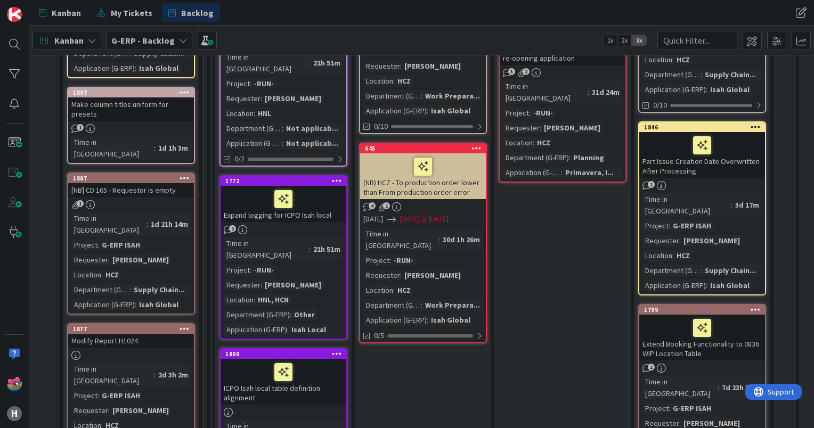
scroll to position [0, 0]
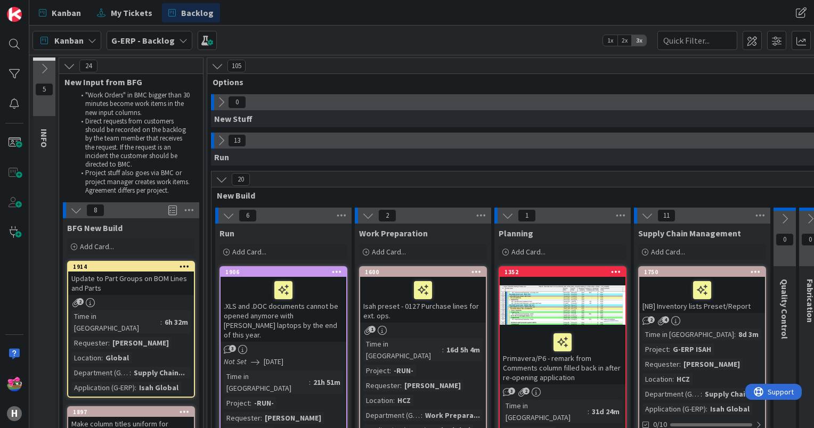
click at [217, 142] on icon at bounding box center [221, 141] width 12 height 12
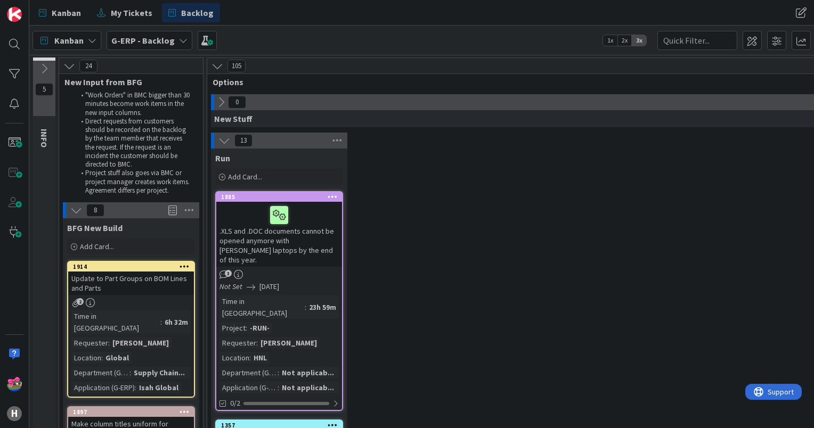
click at [220, 140] on icon at bounding box center [224, 141] width 12 height 12
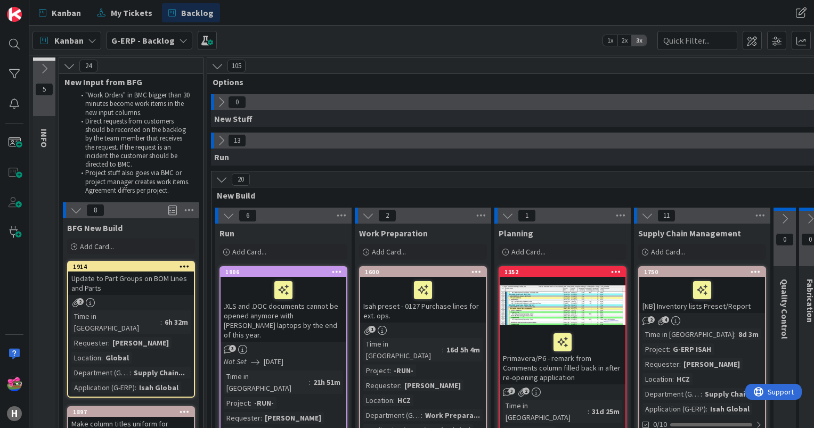
type textarea "x"
click at [684, 44] on input "text" at bounding box center [698, 40] width 80 height 19
type input "479"
type textarea "x"
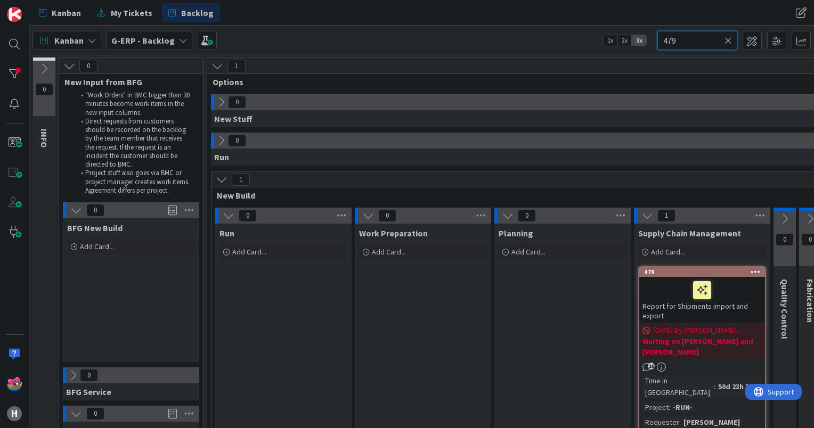
drag, startPoint x: 684, startPoint y: 43, endPoint x: 616, endPoint y: 39, distance: 68.3
click at [616, 39] on div "Kanban G-ERP - Backlog 1x 2x 3x 479" at bounding box center [421, 40] width 785 height 29
type textarea "x"
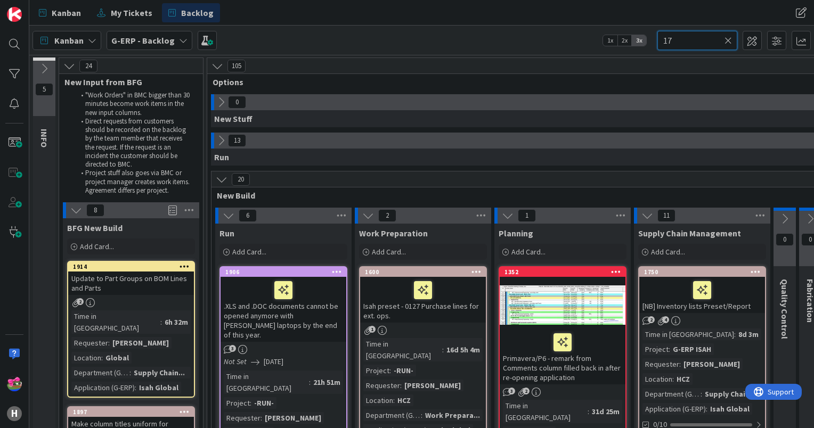
type input "175"
type textarea "x"
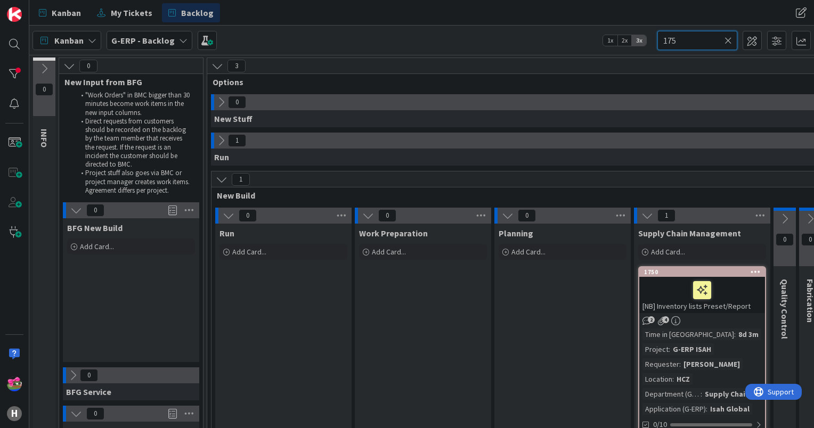
type input "1750"
type textarea "x"
drag, startPoint x: 686, startPoint y: 44, endPoint x: 650, endPoint y: 38, distance: 37.2
click at [650, 38] on div "Kanban G-ERP - Backlog 1x 2x 3x 1750" at bounding box center [421, 40] width 785 height 29
type input "1846"
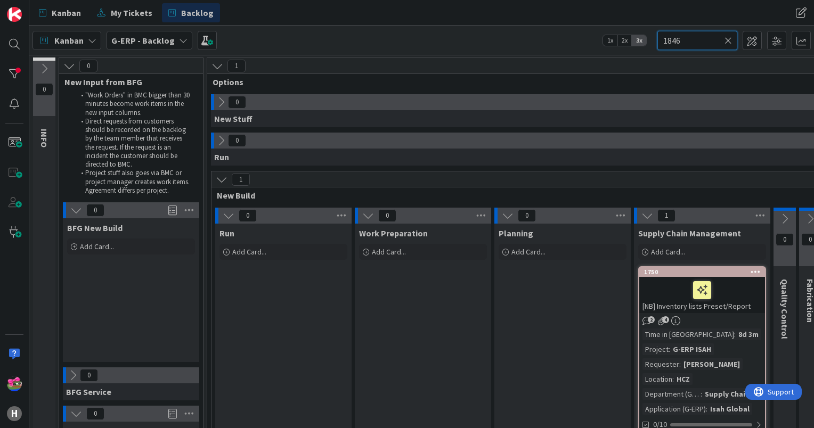
type textarea "x"
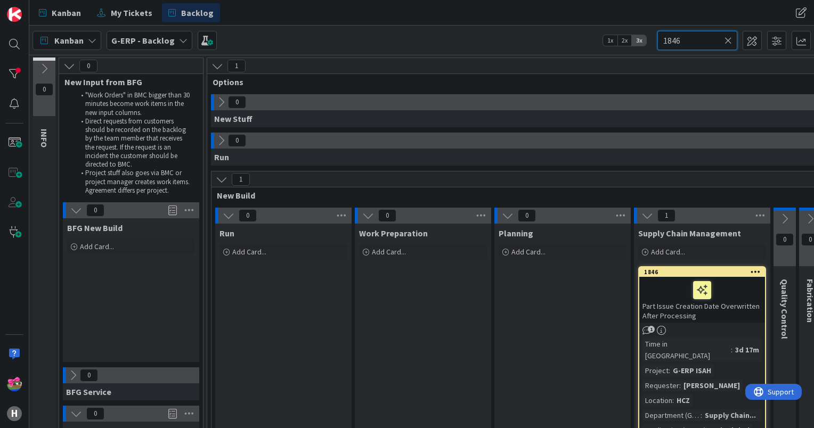
type input "1846"
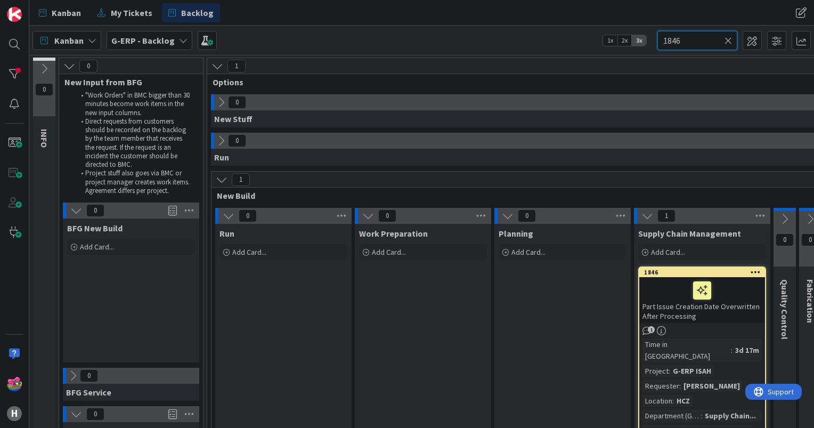
type textarea "x"
